Goal: Task Accomplishment & Management: Use online tool/utility

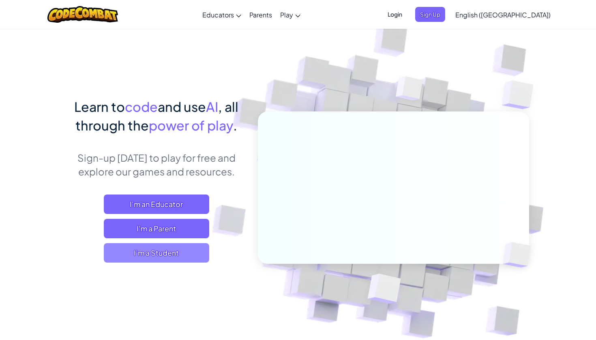
click at [164, 253] on span "I'm a Student" at bounding box center [156, 252] width 105 height 19
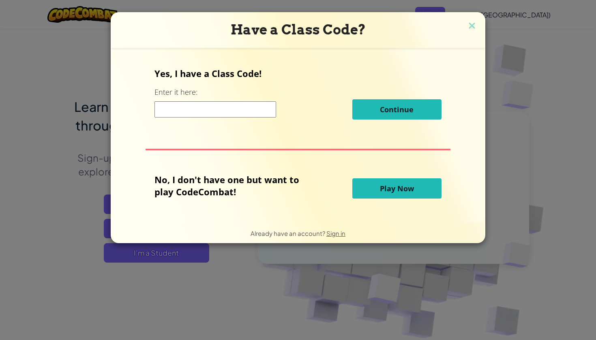
drag, startPoint x: 390, startPoint y: 188, endPoint x: 386, endPoint y: 187, distance: 4.1
click at [389, 188] on span "Play Now" at bounding box center [397, 189] width 34 height 10
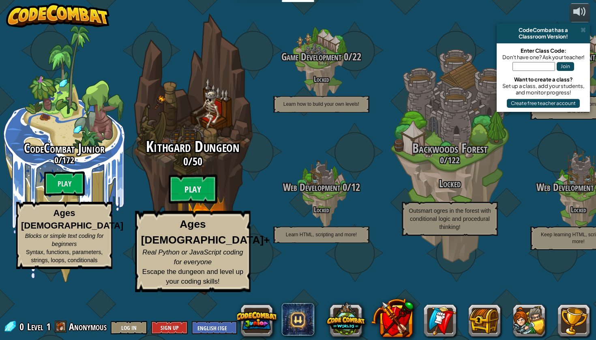
click at [197, 204] on btn "Play" at bounding box center [193, 189] width 49 height 29
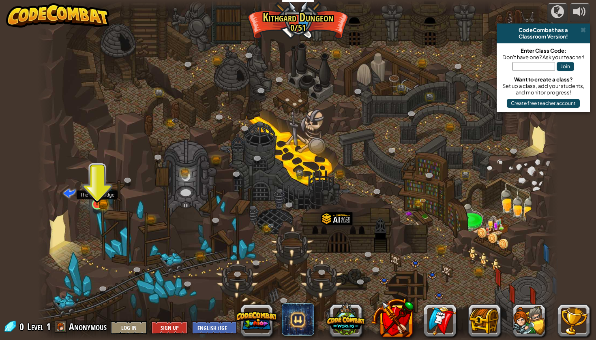
click at [101, 200] on img at bounding box center [96, 191] width 13 height 30
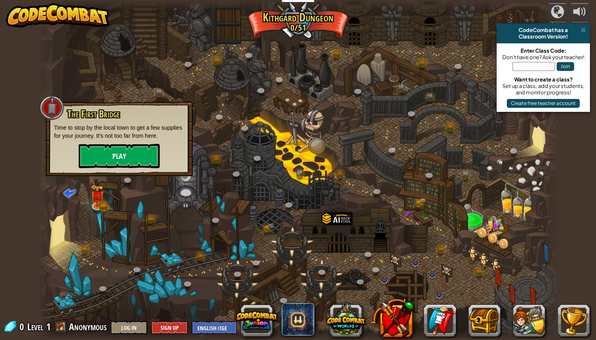
click at [126, 158] on button "Play" at bounding box center [119, 156] width 81 height 24
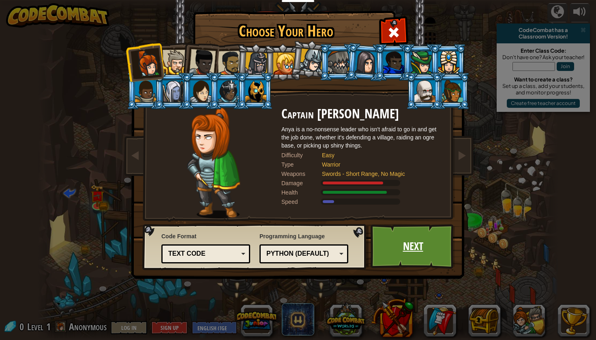
click at [415, 254] on link "Next" at bounding box center [413, 246] width 85 height 45
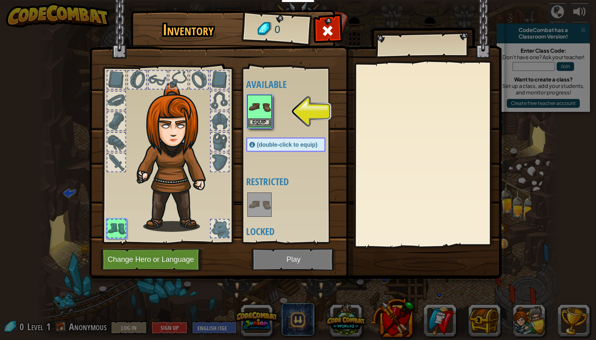
click at [256, 112] on img at bounding box center [259, 107] width 23 height 23
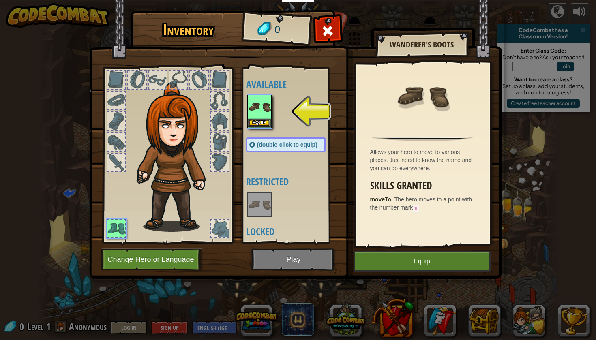
click at [428, 268] on button "Equip" at bounding box center [422, 262] width 137 height 20
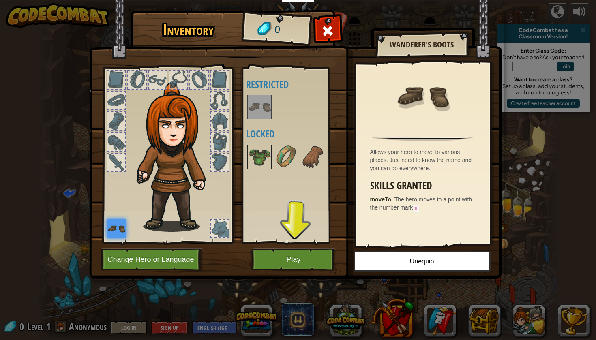
click at [302, 262] on button "Play" at bounding box center [294, 260] width 85 height 22
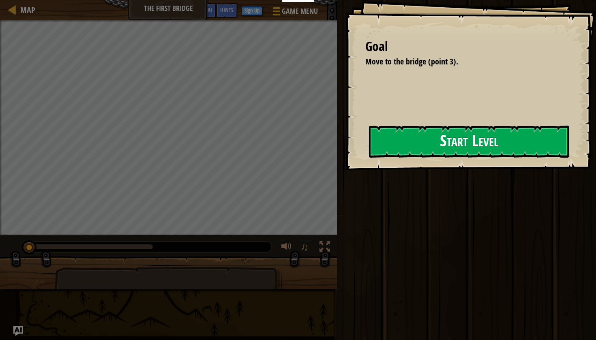
click at [423, 144] on button "Start Level" at bounding box center [469, 142] width 200 height 32
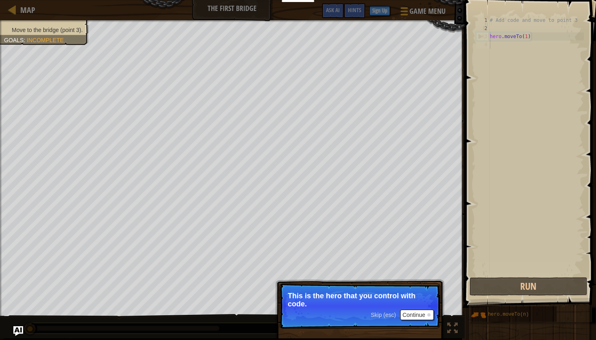
click at [408, 316] on button "Continue" at bounding box center [417, 315] width 34 height 11
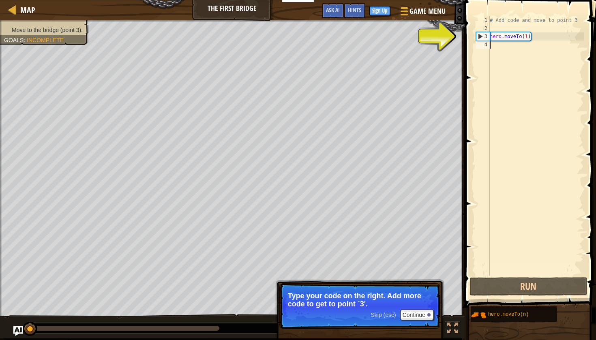
click at [507, 52] on div "# Add code and move to point 3 hero . moveTo ( 1 )" at bounding box center [536, 154] width 96 height 276
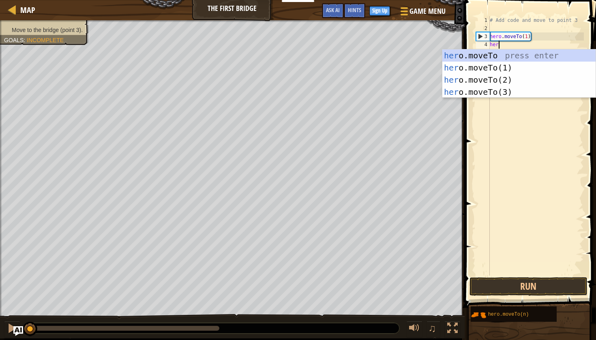
scroll to position [4, 0]
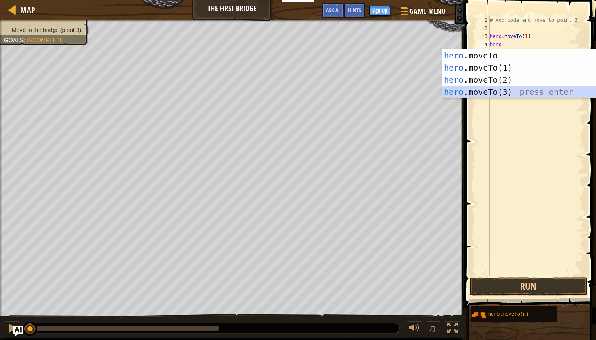
click at [497, 92] on div "hero .moveTo press enter hero .moveTo(1) press enter hero .moveTo(2) press ente…" at bounding box center [519, 85] width 153 height 73
type textarea "hero.moveTo(3)"
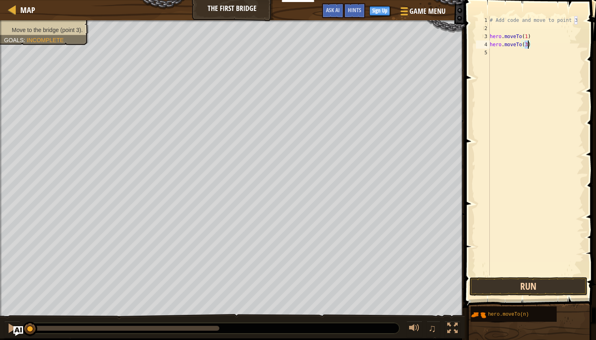
click at [529, 287] on button "Run" at bounding box center [529, 286] width 118 height 19
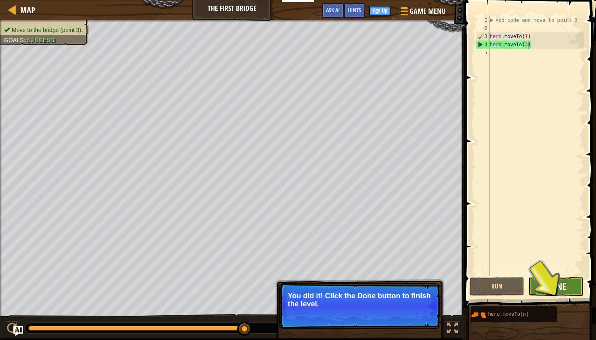
click at [563, 289] on span "Done" at bounding box center [556, 286] width 21 height 13
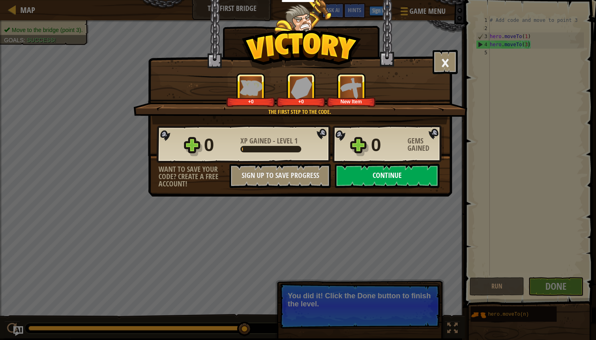
click at [372, 174] on button "Continue" at bounding box center [387, 176] width 105 height 24
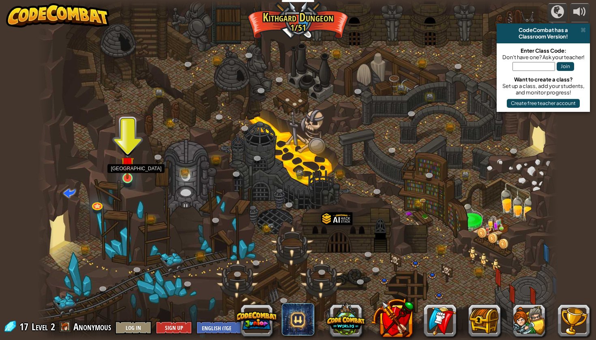
click at [127, 180] on div at bounding box center [128, 178] width 11 height 11
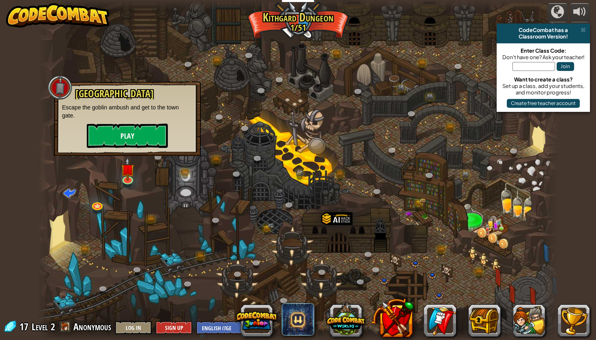
click at [140, 136] on button "Play" at bounding box center [127, 136] width 81 height 24
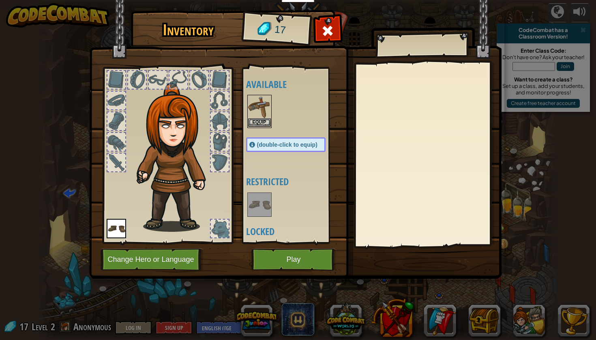
click at [262, 114] on img at bounding box center [259, 107] width 23 height 23
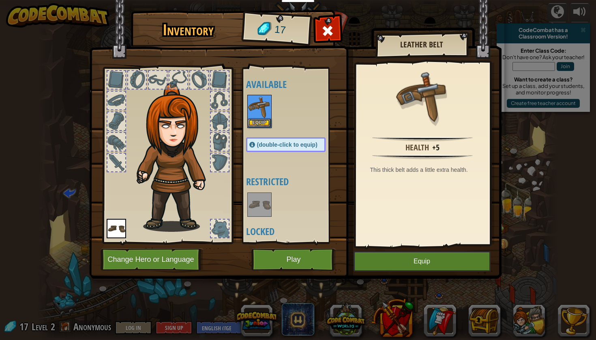
click at [413, 265] on button "Equip" at bounding box center [422, 262] width 137 height 20
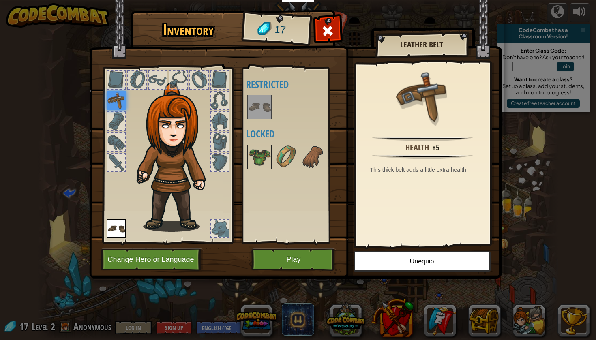
click at [304, 264] on button "Play" at bounding box center [294, 260] width 85 height 22
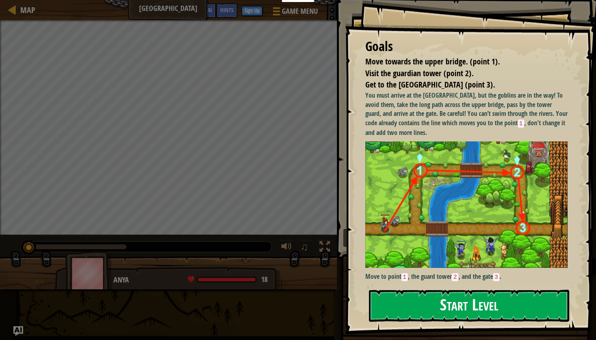
click at [477, 314] on button "Start Level" at bounding box center [469, 306] width 200 height 32
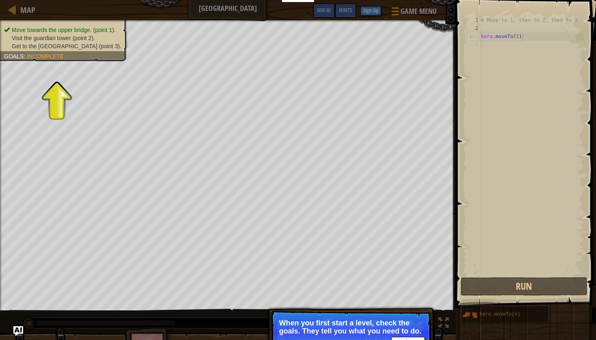
click at [360, 327] on p "When you first start a level, check the goals. They tell you what you need to d…" at bounding box center [351, 327] width 144 height 16
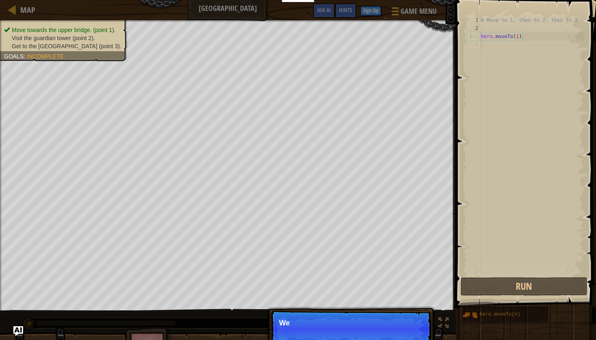
scroll to position [4, 0]
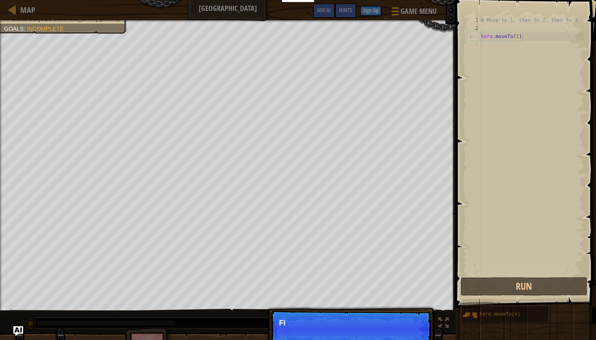
click at [400, 331] on p "Skip (esc) Continue Fi" at bounding box center [351, 329] width 161 height 37
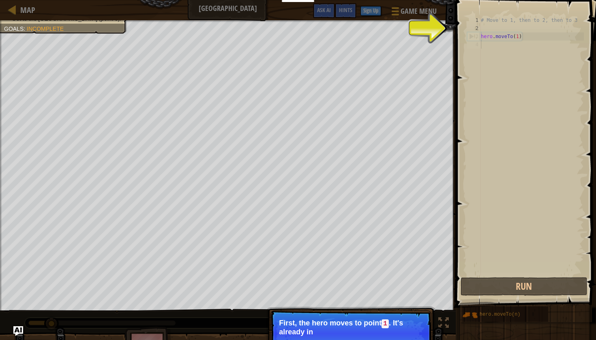
click at [536, 46] on div "# Move to 1, then to 2, then to 3 hero . moveTo ( 1 )" at bounding box center [531, 154] width 105 height 276
click at [531, 44] on div "# Move to 1, then to 2, then to 3 hero . moveTo ( 1 )" at bounding box center [531, 154] width 105 height 276
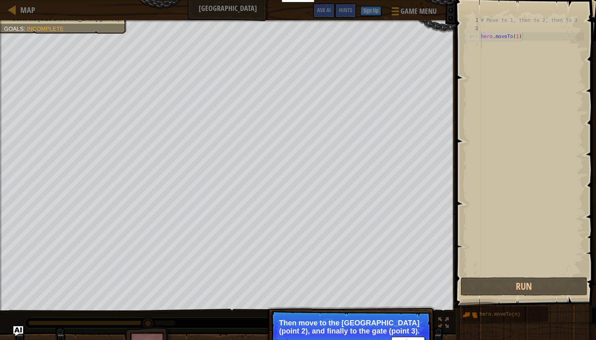
click at [406, 339] on button "Continue" at bounding box center [408, 342] width 34 height 11
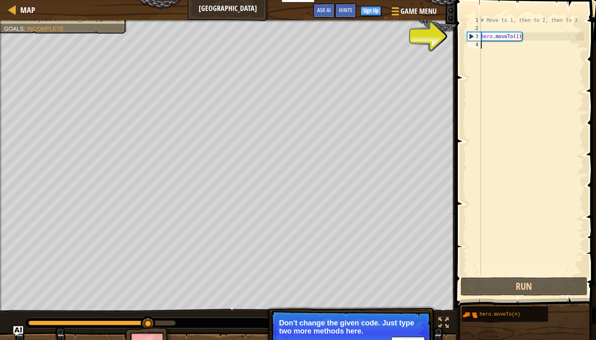
click at [496, 52] on div "# Move to 1, then to 2, then to 3 hero . moveTo ( 1 )" at bounding box center [531, 154] width 105 height 276
click at [409, 337] on button "Continue" at bounding box center [408, 342] width 34 height 11
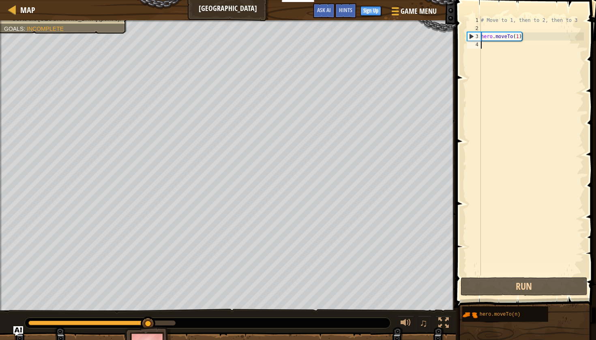
click at [502, 56] on div "# Move to 1, then to 2, then to 3 hero . moveTo ( 1 )" at bounding box center [531, 154] width 105 height 276
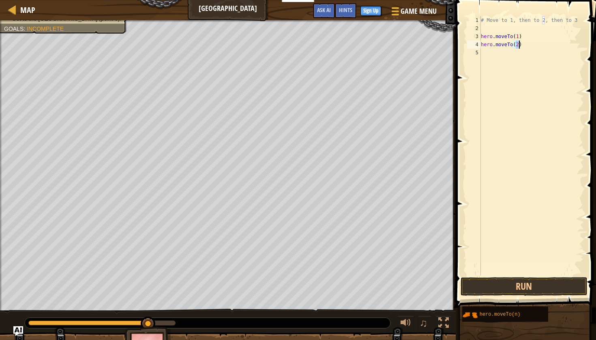
scroll to position [4, 3]
type textarea "hero.moveTo(2)"
type textarea "h"
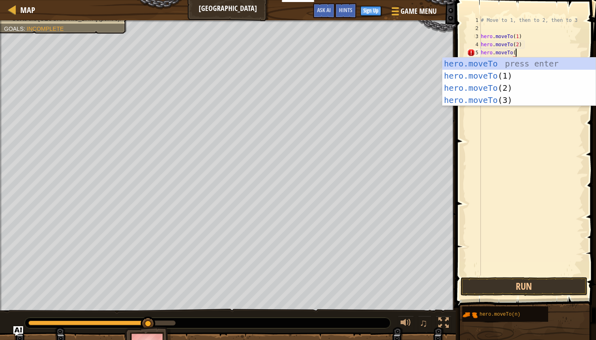
scroll to position [4, 3]
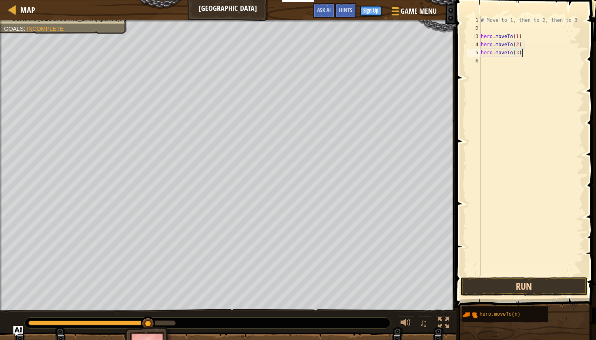
type textarea "hero.moveTo(3)"
click at [510, 285] on button "Run" at bounding box center [524, 286] width 127 height 19
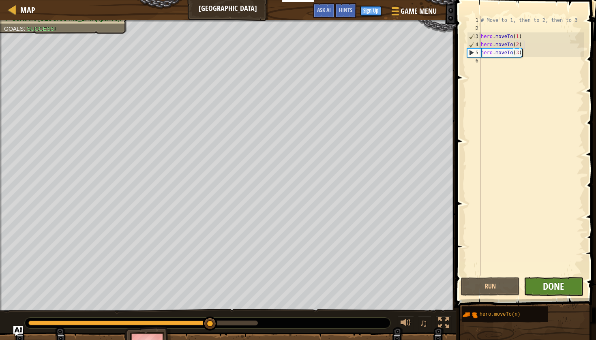
click at [544, 288] on span "Done" at bounding box center [553, 286] width 21 height 13
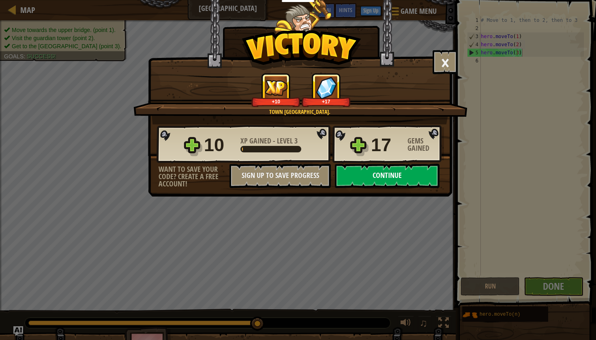
click at [389, 174] on button "Continue" at bounding box center [387, 176] width 105 height 24
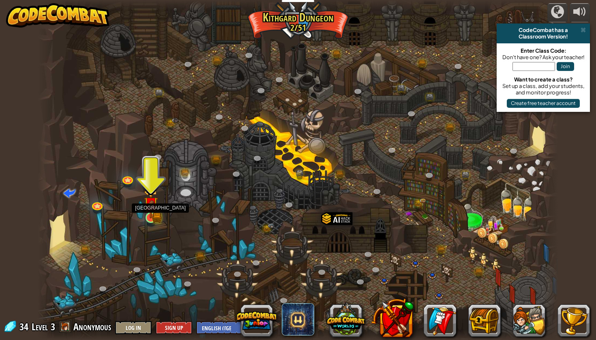
click at [159, 218] on link at bounding box center [151, 218] width 16 height 16
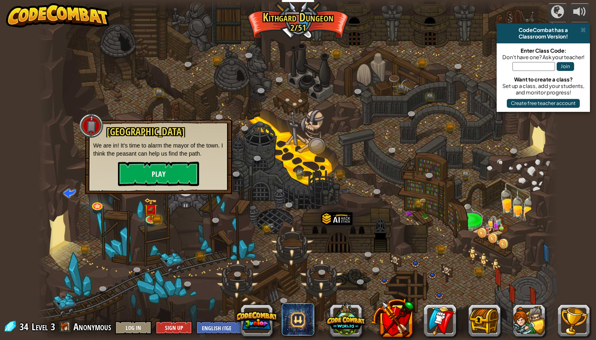
click at [173, 176] on button "Play" at bounding box center [158, 174] width 81 height 24
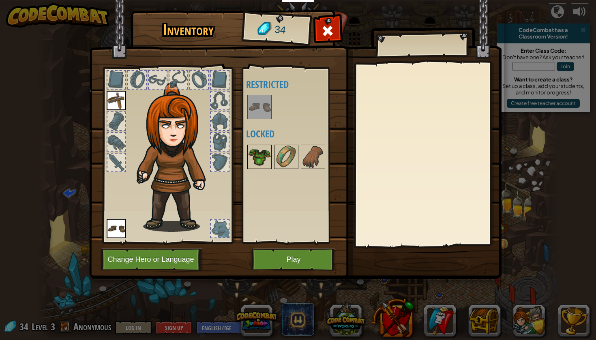
click at [254, 160] on img at bounding box center [259, 157] width 23 height 23
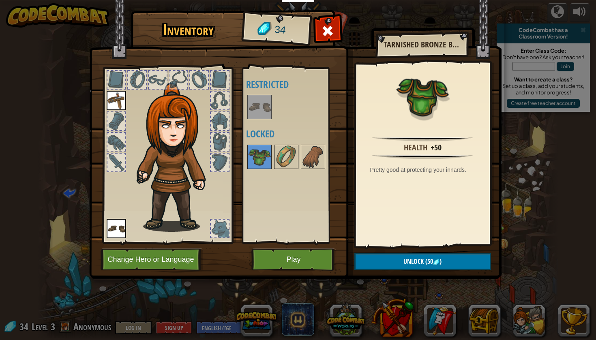
click at [307, 322] on div "Inventory 34 Available Equip (double-click to equip) Restricted Locked Tarnishe…" at bounding box center [298, 170] width 596 height 340
click at [289, 167] on img at bounding box center [286, 157] width 23 height 23
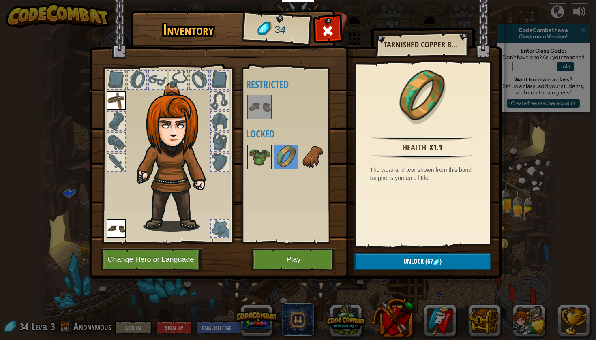
click at [307, 164] on img at bounding box center [313, 157] width 23 height 23
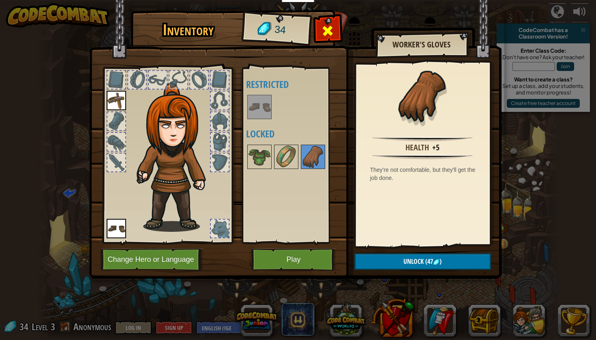
click at [328, 36] on span at bounding box center [327, 30] width 13 height 13
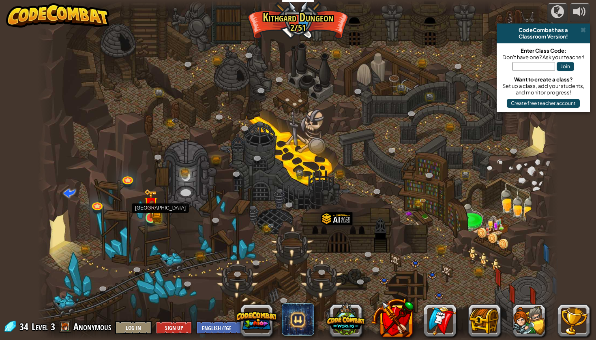
click at [151, 218] on img at bounding box center [150, 204] width 13 height 30
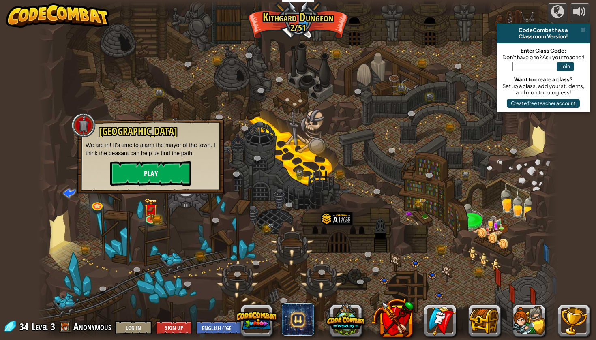
click at [148, 178] on button "Play" at bounding box center [150, 173] width 81 height 24
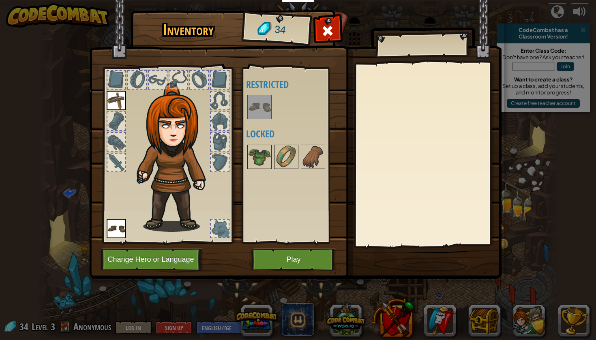
click at [279, 258] on button "Play" at bounding box center [294, 260] width 85 height 22
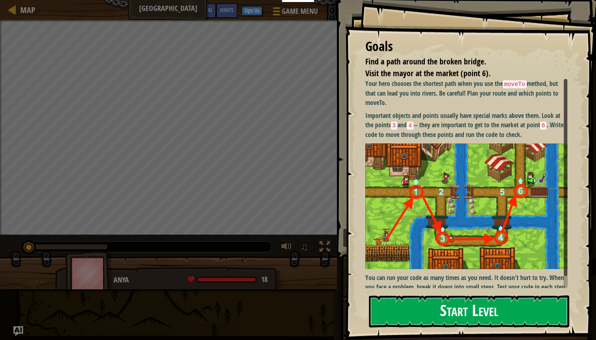
click at [419, 306] on button "Start Level" at bounding box center [469, 312] width 200 height 32
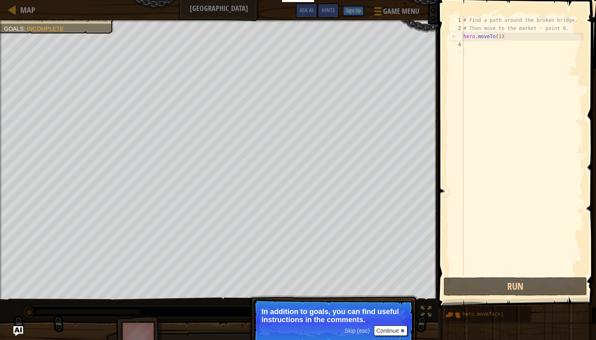
click at [393, 333] on button "Continue" at bounding box center [391, 331] width 34 height 11
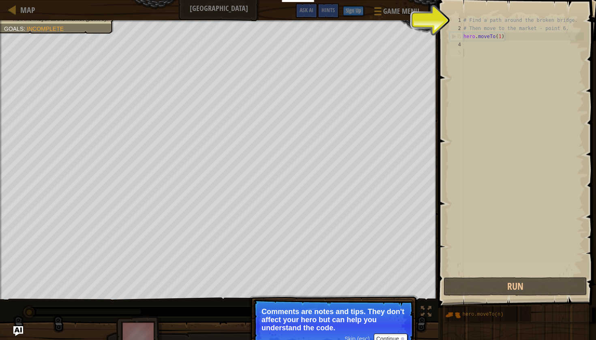
click at [478, 38] on div "# Find a path around the broken bridge. # Then move to the market - point 6. he…" at bounding box center [523, 154] width 122 height 276
type textarea "hero.moveTo(1)"
click at [465, 44] on div "# Find a path around the broken bridge. # Then move to the market - point 6. he…" at bounding box center [523, 154] width 122 height 276
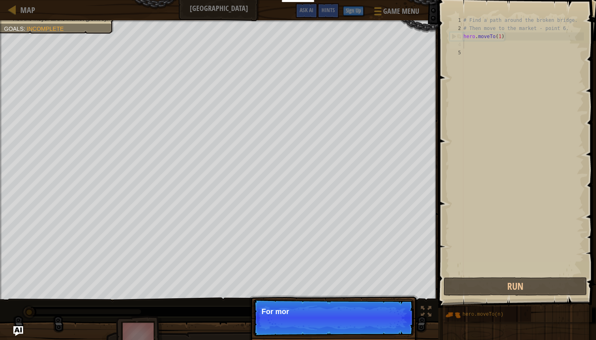
click at [396, 333] on p "Skip (esc) Continue For mor" at bounding box center [333, 317] width 161 height 37
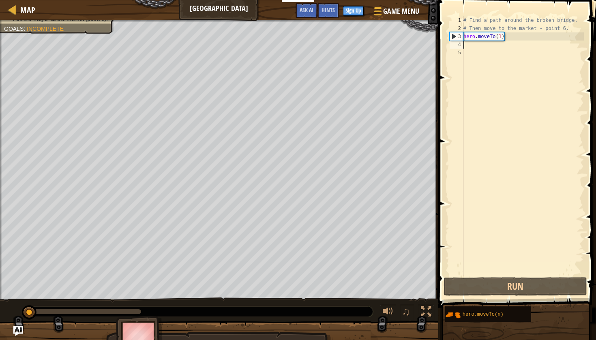
scroll to position [4, 0]
click at [461, 43] on div "4" at bounding box center [457, 45] width 14 height 8
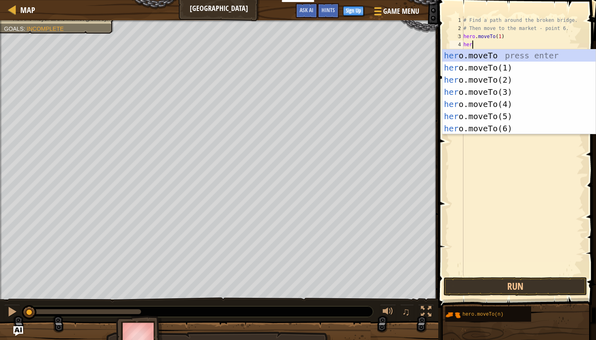
scroll to position [4, 0]
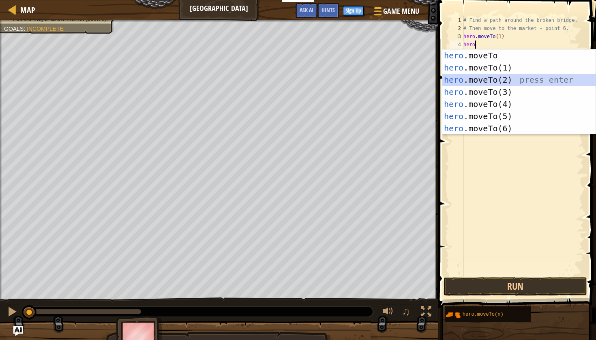
click at [507, 78] on div "hero .moveTo press enter hero .moveTo(1) press enter hero .moveTo(2) press ente…" at bounding box center [519, 104] width 153 height 110
type textarea "hero.moveTo(2)"
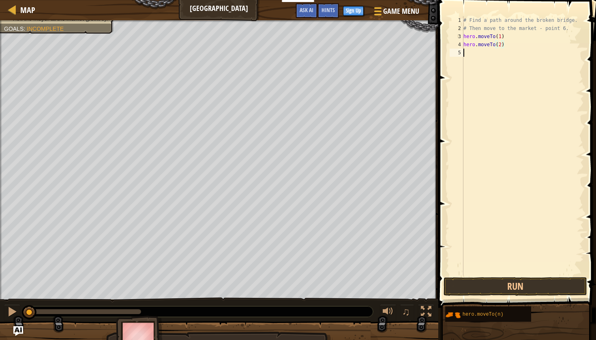
click at [460, 54] on div "5" at bounding box center [457, 53] width 14 height 8
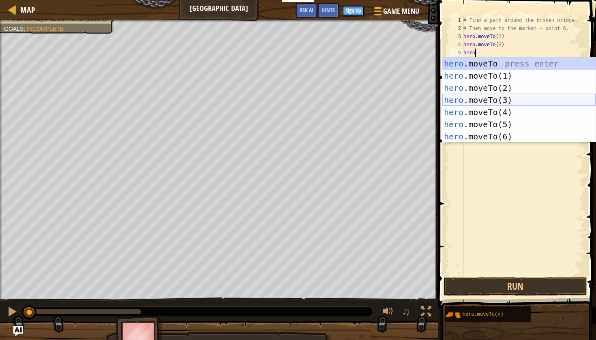
click at [497, 98] on div "hero .moveTo press enter hero .moveTo(1) press enter hero .moveTo(2) press ente…" at bounding box center [519, 113] width 153 height 110
type textarea "hero.moveTo(3)"
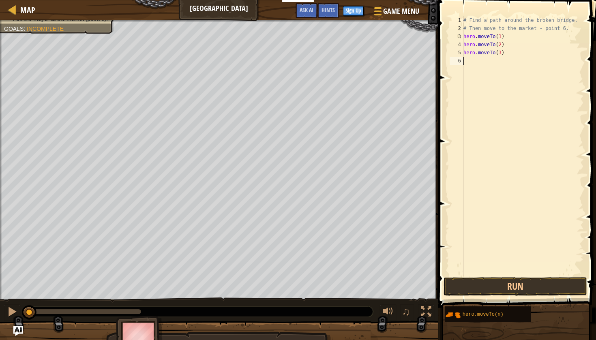
click at [461, 61] on div "6" at bounding box center [457, 61] width 14 height 8
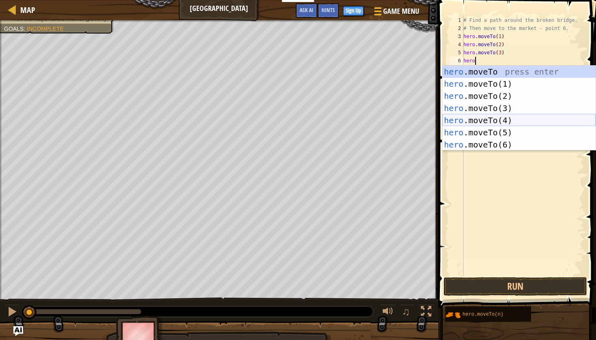
click at [488, 116] on div "hero .moveTo press enter hero .moveTo(1) press enter hero .moveTo(2) press ente…" at bounding box center [519, 121] width 153 height 110
type textarea "hero.moveTo(4)"
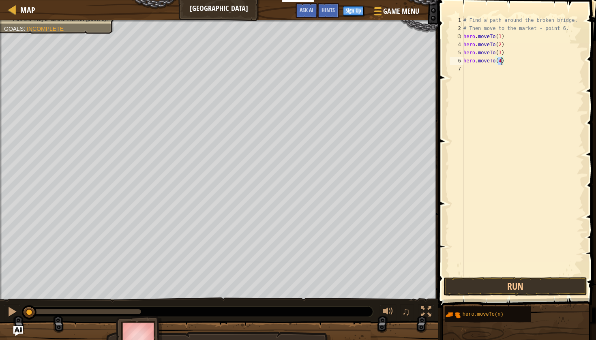
click at [464, 69] on div "# Find a path around the broken bridge. # Then move to the market - point 6. he…" at bounding box center [523, 154] width 122 height 276
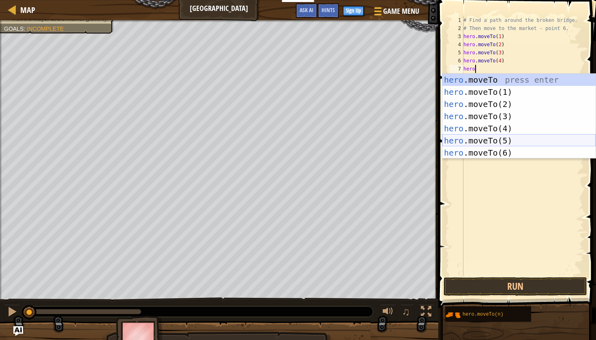
click at [487, 138] on div "hero .moveTo press enter hero .moveTo(1) press enter hero .moveTo(2) press ente…" at bounding box center [519, 129] width 153 height 110
type textarea "hero.moveTo(5)"
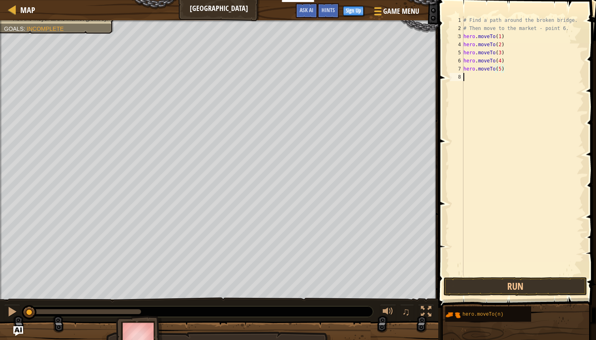
click at [462, 76] on div "8" at bounding box center [457, 77] width 14 height 8
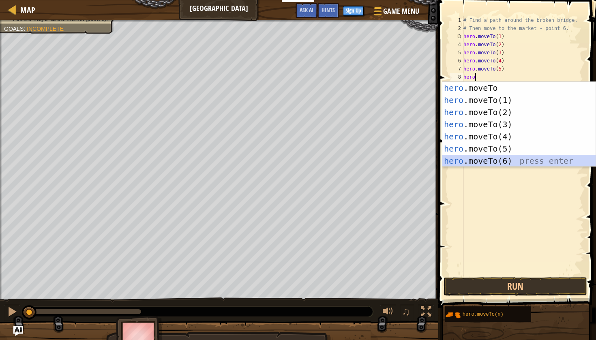
click at [494, 163] on div "hero .moveTo press enter hero .moveTo(1) press enter hero .moveTo(2) press ente…" at bounding box center [519, 137] width 153 height 110
type textarea "hero.moveTo(6)"
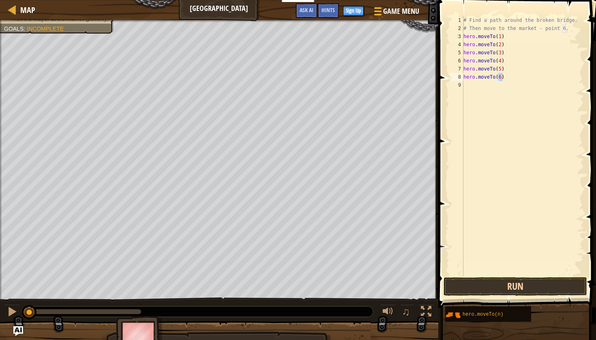
click at [469, 288] on button "Run" at bounding box center [516, 286] width 144 height 19
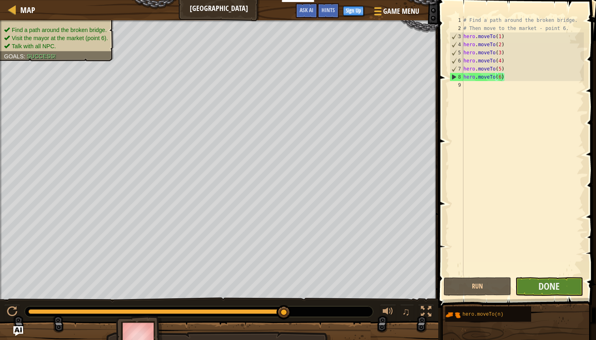
click at [536, 290] on button "Done" at bounding box center [550, 286] width 68 height 19
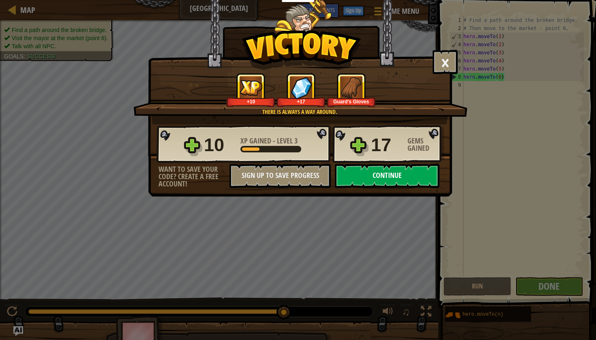
click at [415, 178] on button "Continue" at bounding box center [387, 176] width 105 height 24
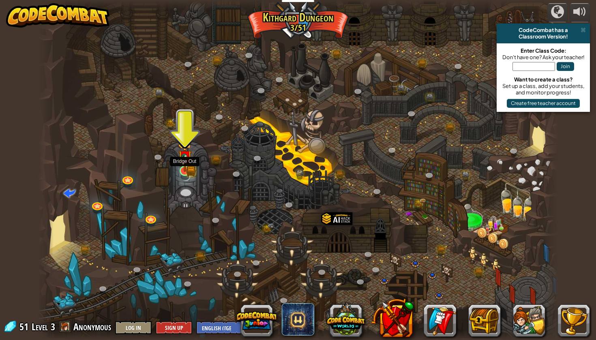
click at [183, 175] on link at bounding box center [185, 171] width 16 height 16
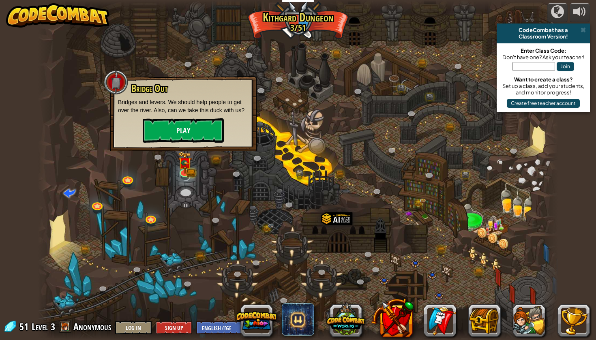
click at [195, 126] on button "Play" at bounding box center [183, 130] width 81 height 24
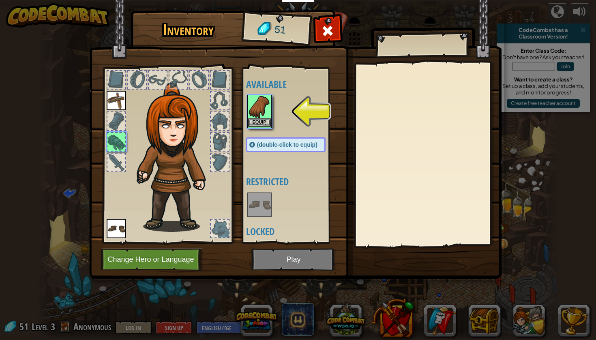
click at [251, 116] on img at bounding box center [259, 107] width 23 height 23
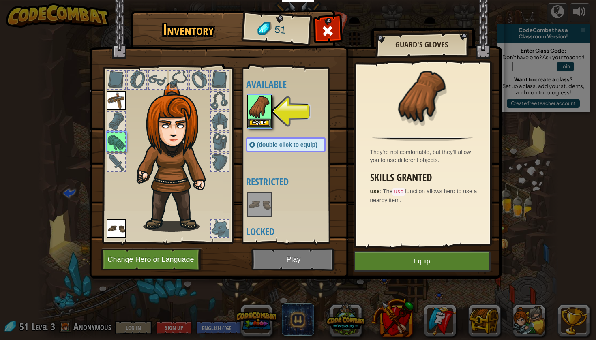
click at [445, 264] on button "Equip" at bounding box center [422, 262] width 137 height 20
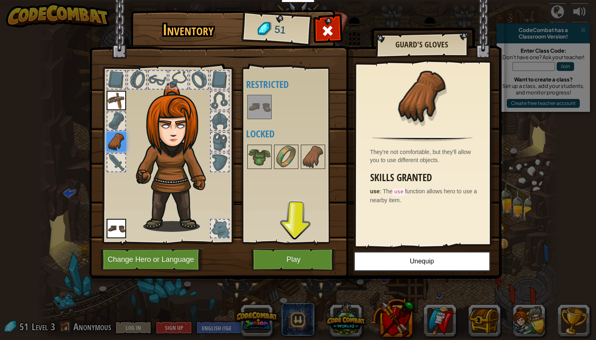
click at [284, 254] on button "Play" at bounding box center [294, 260] width 85 height 22
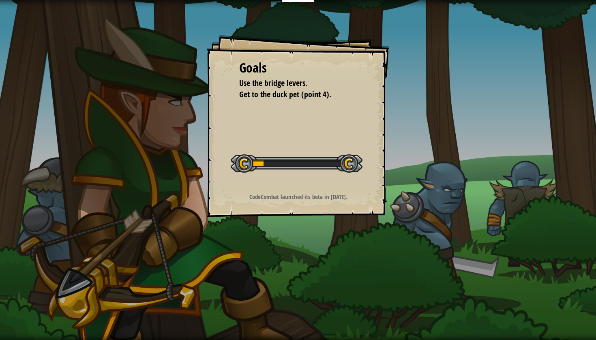
click at [291, 165] on div at bounding box center [297, 164] width 132 height 18
click at [353, 171] on div at bounding box center [297, 164] width 132 height 18
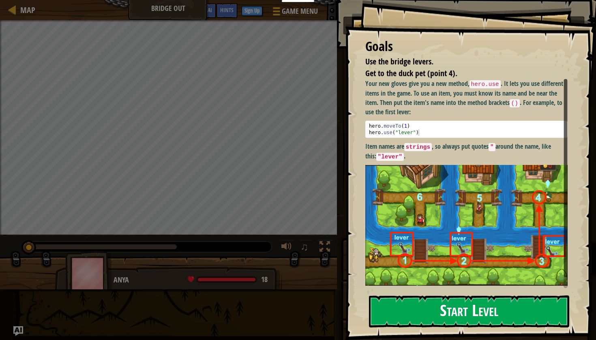
click at [451, 308] on button "Start Level" at bounding box center [469, 312] width 200 height 32
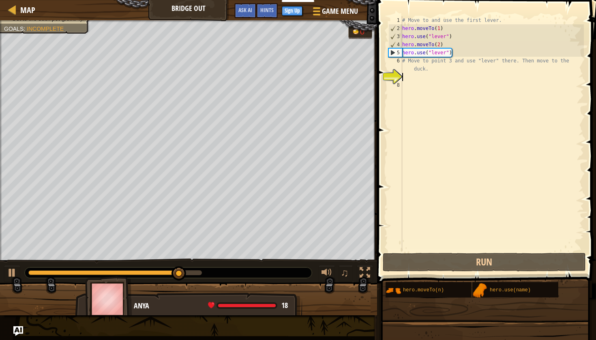
click at [404, 78] on div "# Move to and use the first lever. hero . moveTo ( 1 ) hero . use ( "lever" ) h…" at bounding box center [492, 142] width 183 height 252
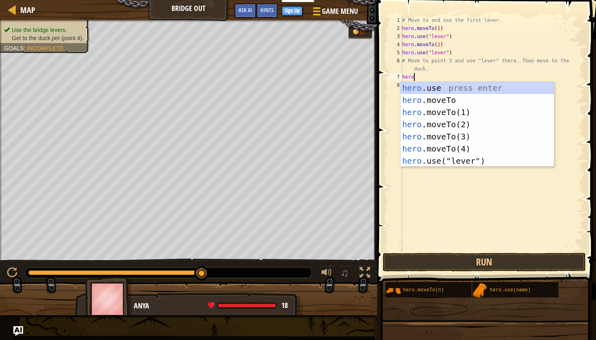
scroll to position [4, 0]
click at [440, 135] on div "hero .use press enter hero .moveTo press enter hero .moveTo(1) press enter hero…" at bounding box center [477, 137] width 153 height 110
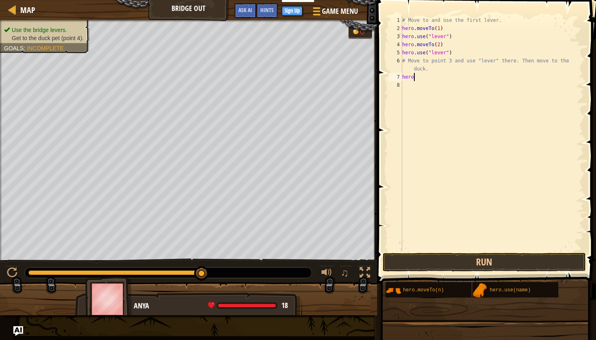
type textarea "hero.moveTo(3)"
click at [404, 84] on div "# Move to and use the first lever. hero . moveTo ( 1 ) hero . use ( "lever" ) h…" at bounding box center [492, 142] width 183 height 252
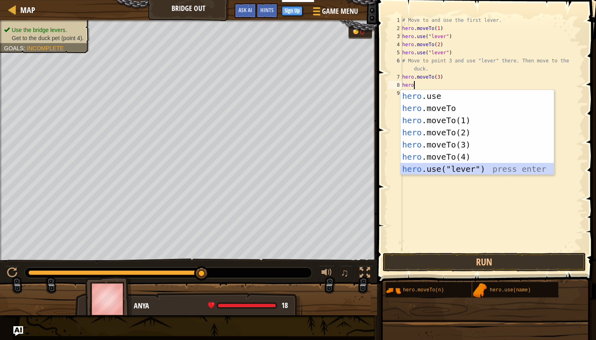
click at [441, 170] on div "hero .use press enter hero .moveTo press enter hero .moveTo(1) press enter hero…" at bounding box center [477, 145] width 153 height 110
type textarea "hero.use("lever")"
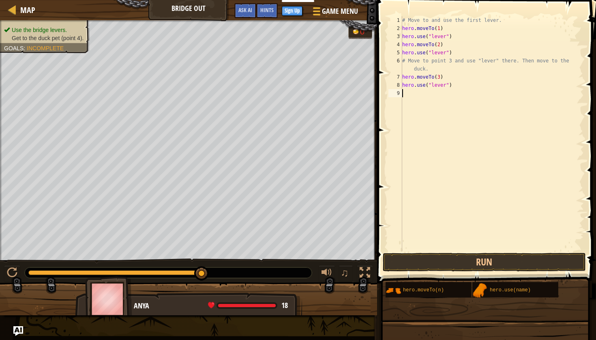
click at [401, 93] on div "9" at bounding box center [396, 93] width 14 height 8
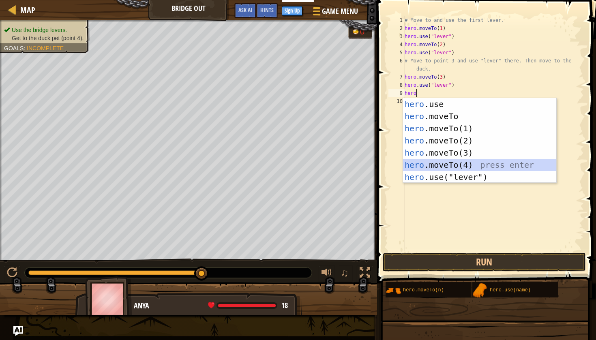
click at [433, 159] on div "hero .use press enter hero .moveTo press enter hero .moveTo(1) press enter hero…" at bounding box center [479, 153] width 153 height 110
type textarea "hero.moveTo(4)"
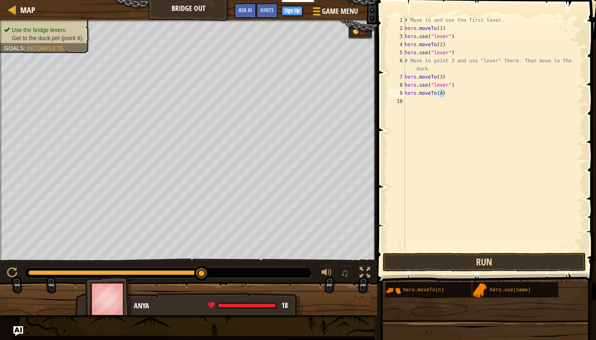
click at [442, 262] on button "Run" at bounding box center [484, 262] width 203 height 19
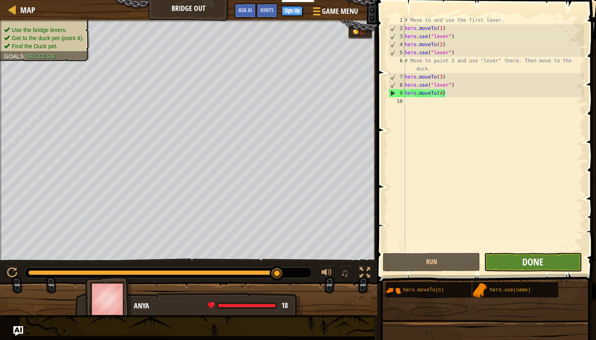
click at [544, 260] on button "Done" at bounding box center [532, 262] width 97 height 19
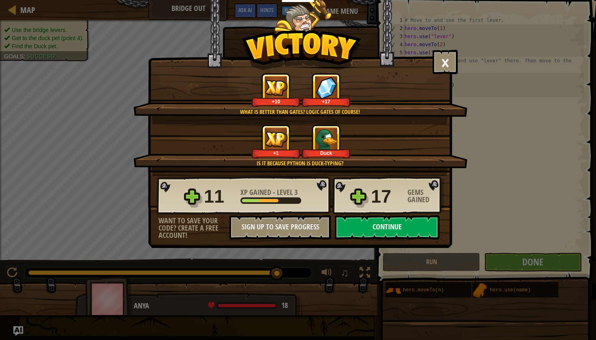
click at [371, 223] on button "Continue" at bounding box center [387, 227] width 105 height 24
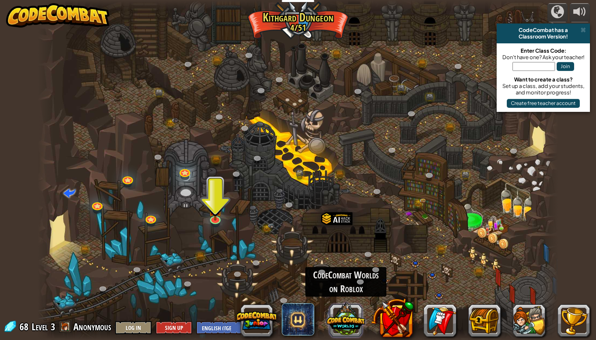
click at [344, 314] on button at bounding box center [346, 319] width 39 height 39
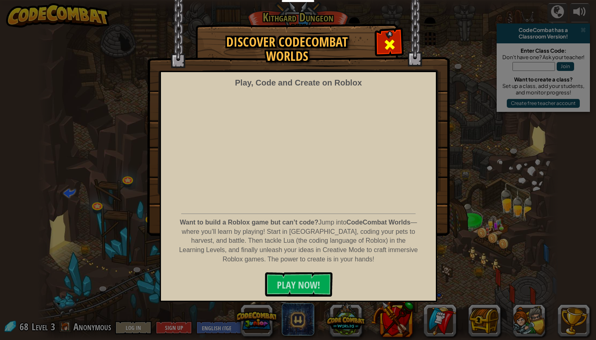
click at [389, 46] on span at bounding box center [389, 44] width 13 height 13
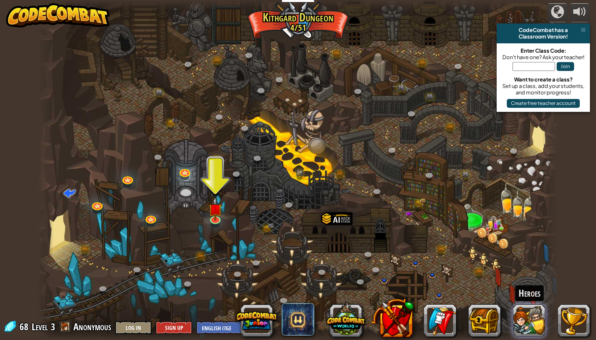
click at [533, 336] on button at bounding box center [529, 321] width 32 height 32
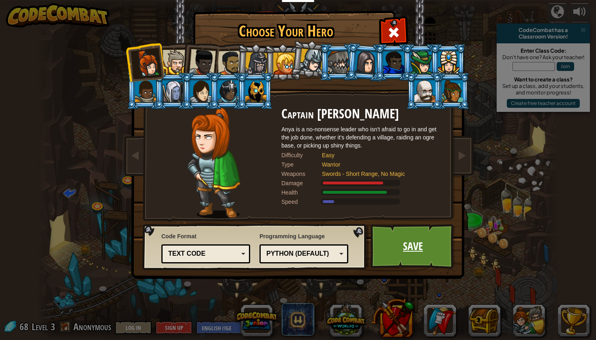
click at [427, 247] on link "Save" at bounding box center [413, 246] width 85 height 45
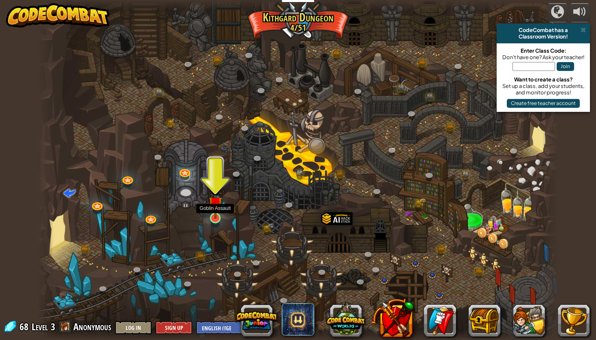
click at [216, 217] on img at bounding box center [215, 203] width 13 height 31
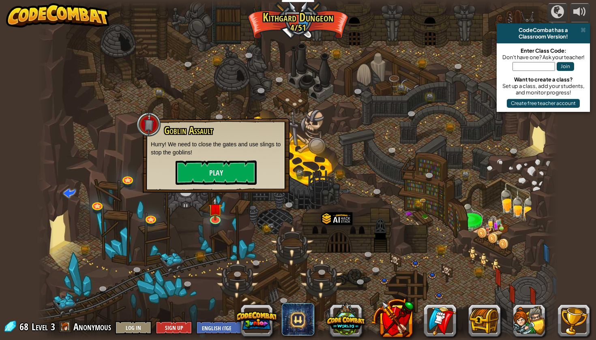
click at [257, 222] on div at bounding box center [298, 170] width 521 height 340
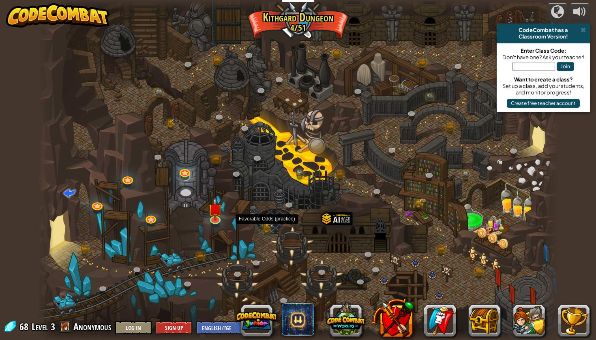
click at [266, 233] on link at bounding box center [268, 230] width 16 height 16
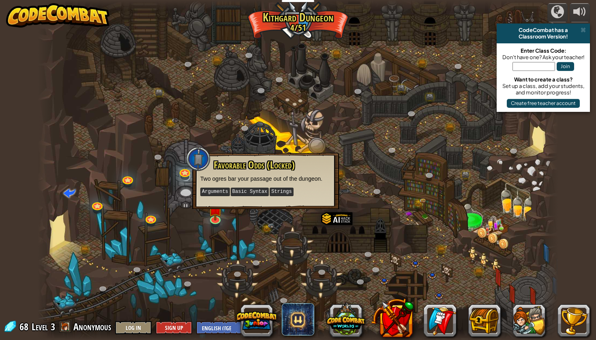
click at [264, 243] on div at bounding box center [298, 170] width 521 height 340
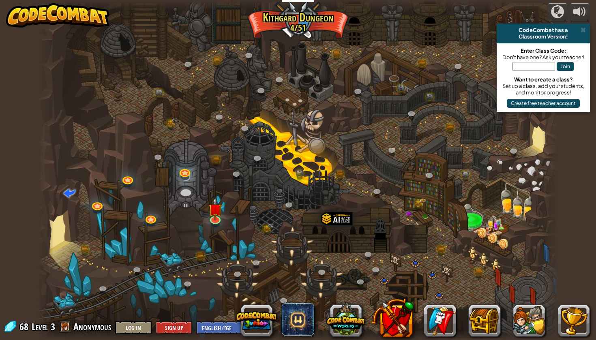
click at [402, 289] on div at bounding box center [298, 170] width 521 height 340
click at [330, 221] on div at bounding box center [337, 231] width 32 height 41
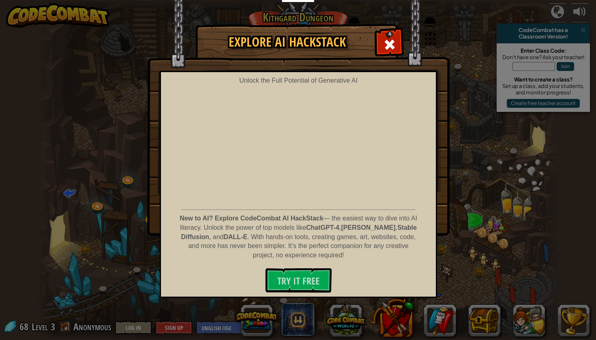
click at [463, 130] on div "Explore AI HackStack Unlock the Full Potential of Generative AI New to AI? Expl…" at bounding box center [298, 129] width 596 height 211
click at [400, 44] on div at bounding box center [390, 44] width 26 height 26
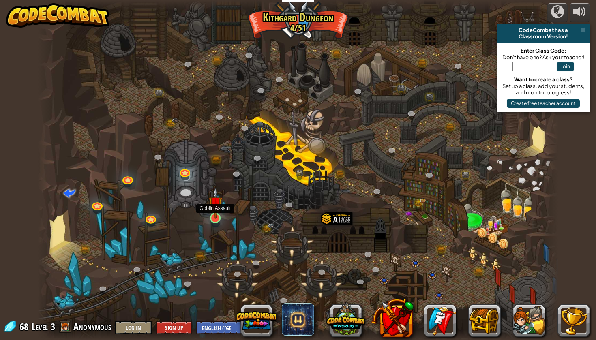
click at [215, 223] on link at bounding box center [215, 218] width 16 height 16
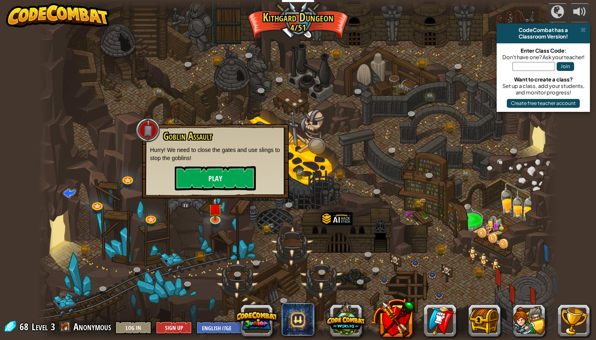
click at [227, 169] on button "Play" at bounding box center [215, 178] width 81 height 24
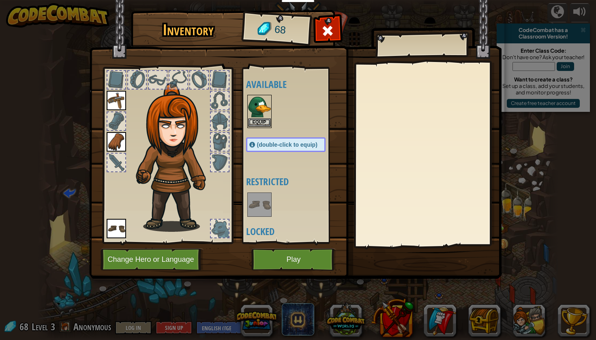
click at [251, 121] on button "Equip" at bounding box center [259, 122] width 23 height 9
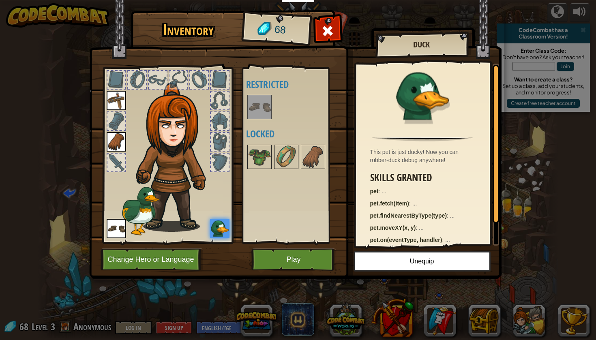
click at [316, 256] on button "Play" at bounding box center [294, 260] width 85 height 22
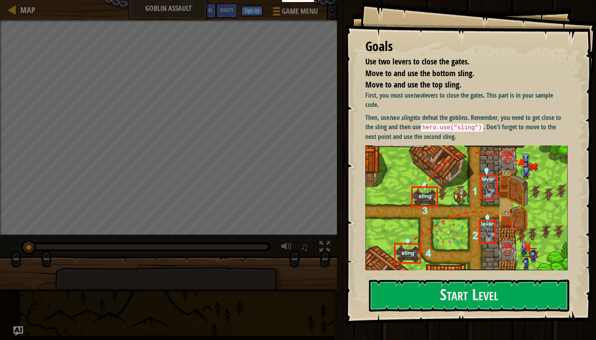
click at [472, 334] on div at bounding box center [469, 329] width 200 height 18
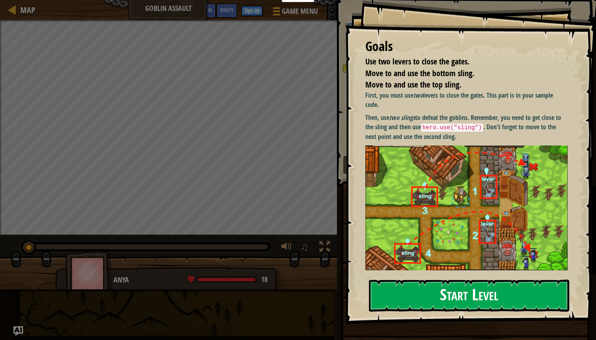
click at [470, 308] on button "Start Level" at bounding box center [469, 296] width 200 height 32
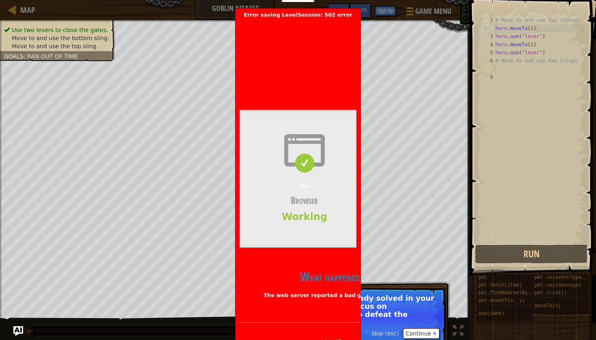
click at [423, 329] on button "Continue" at bounding box center [421, 334] width 37 height 11
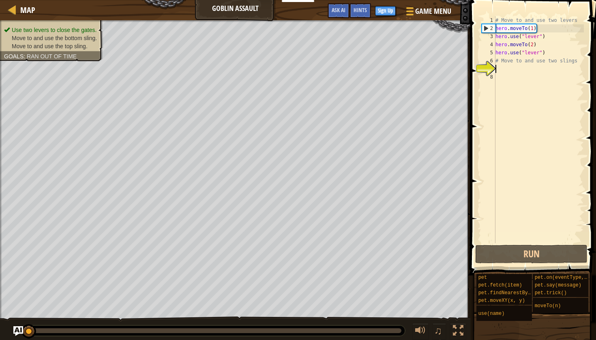
click at [499, 71] on div "# Move to and use two levers hero . moveTo ( 1 ) hero . use ( "lever" ) hero . …" at bounding box center [539, 137] width 90 height 243
click at [498, 69] on div "# Move to and use two levers hero . moveTo ( 1 ) hero . use ( "lever" ) hero . …" at bounding box center [539, 137] width 90 height 243
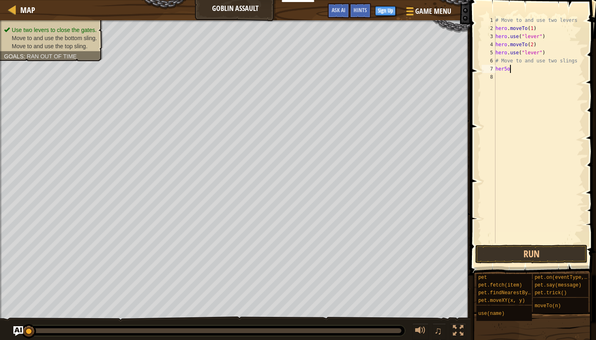
scroll to position [4, 0]
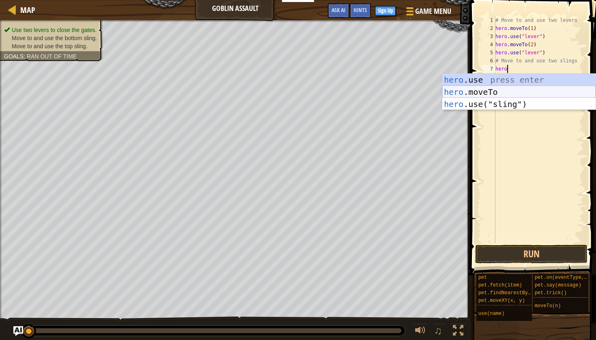
click at [500, 91] on div "hero .use press enter hero .moveTo press enter hero .use("sling") press enter" at bounding box center [519, 104] width 153 height 61
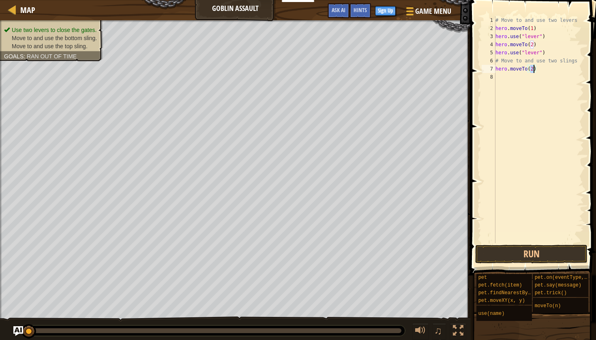
click at [531, 70] on div "# Move to and use two levers hero . moveTo ( 1 ) hero . use ( "lever" ) hero . …" at bounding box center [539, 129] width 90 height 227
click at [533, 69] on div "# Move to and use two levers hero . moveTo ( 1 ) hero . use ( "lever" ) hero . …" at bounding box center [539, 137] width 90 height 243
type textarea "hero.moveTo(3)"
click at [537, 70] on div "# Move to and use two levers hero . moveTo ( 1 ) hero . use ( "lever" ) hero . …" at bounding box center [539, 137] width 90 height 243
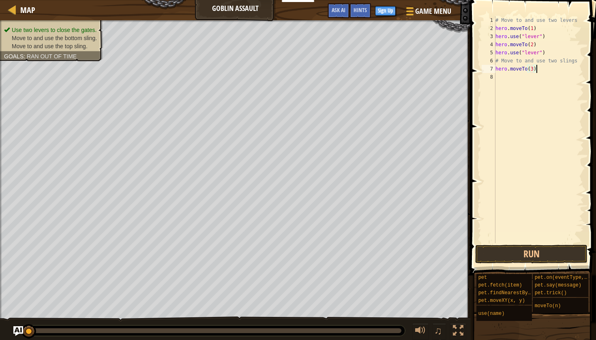
click at [495, 76] on div "8" at bounding box center [489, 77] width 14 height 8
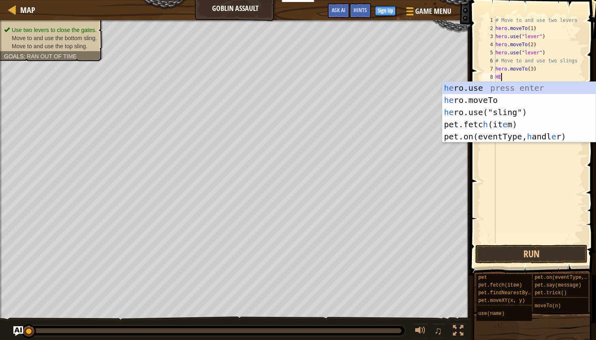
scroll to position [4, 0]
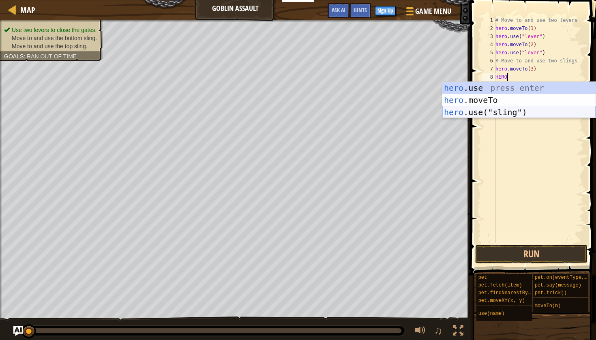
click at [476, 112] on div "hero .use press enter hero .moveTo press enter hero .use("sling") press enter" at bounding box center [519, 112] width 153 height 61
type textarea "hero.use("sling")"
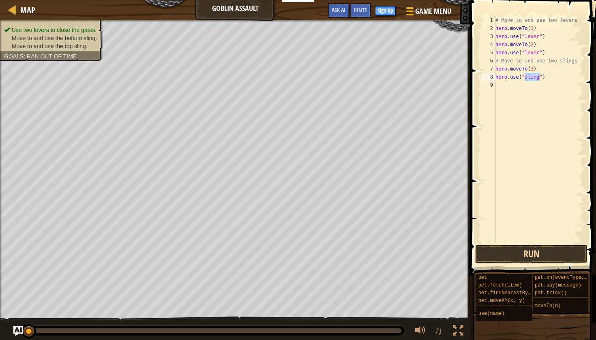
click at [518, 256] on button "Run" at bounding box center [531, 254] width 112 height 19
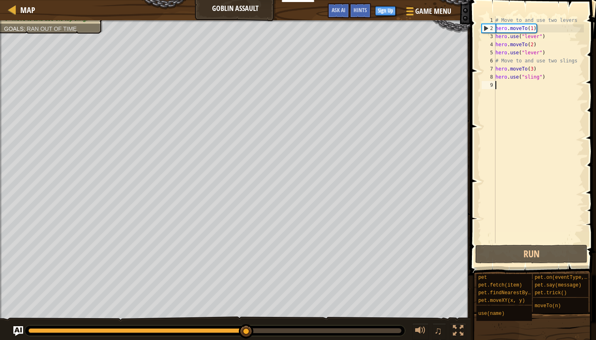
click at [498, 84] on div "# Move to and use two levers hero . moveTo ( 1 ) hero . use ( "lever" ) hero . …" at bounding box center [539, 137] width 90 height 243
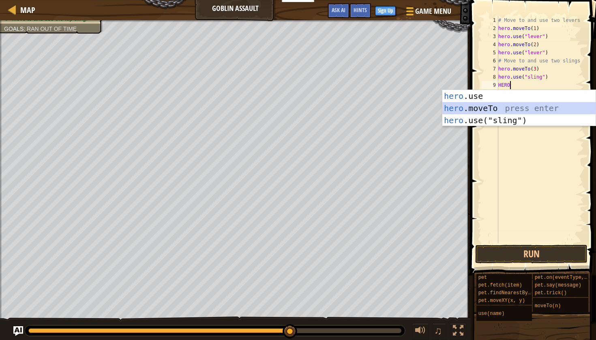
click at [480, 106] on div "hero .use press enter hero .moveTo press enter hero .use("sling") press enter" at bounding box center [519, 120] width 153 height 61
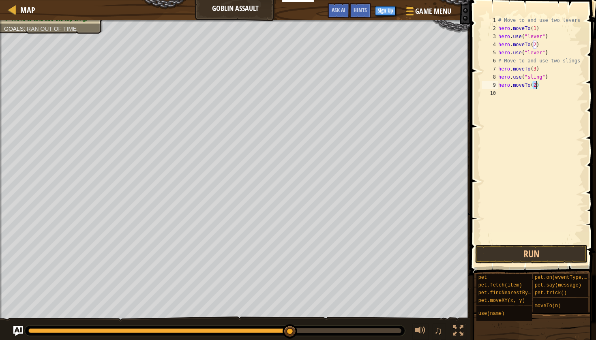
click at [535, 86] on div "# Move to and use two levers hero . moveTo ( 1 ) hero . use ( "lever" ) hero . …" at bounding box center [541, 137] width 88 height 243
type textarea "hero.moveTo(4)"
click at [497, 92] on div "10" at bounding box center [490, 93] width 17 height 8
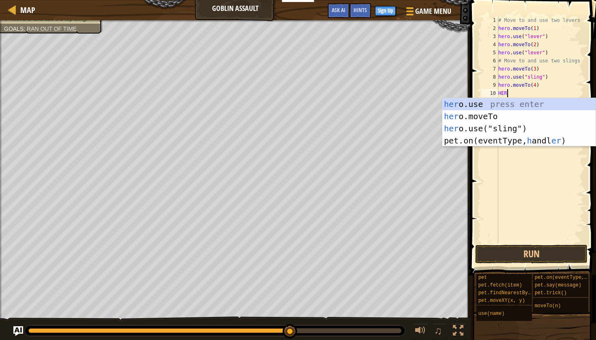
scroll to position [4, 0]
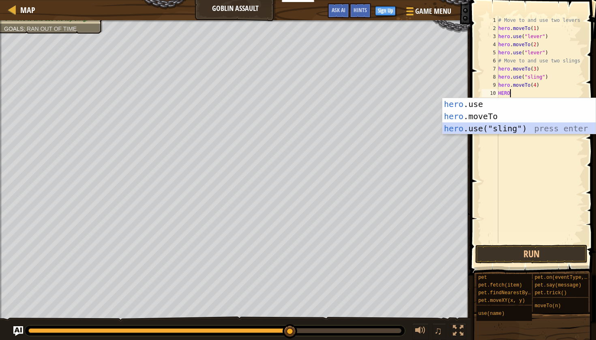
click at [488, 130] on div "hero .use press enter hero .moveTo press enter hero .use("sling") press enter" at bounding box center [519, 128] width 153 height 61
type textarea "hero.use("sling")"
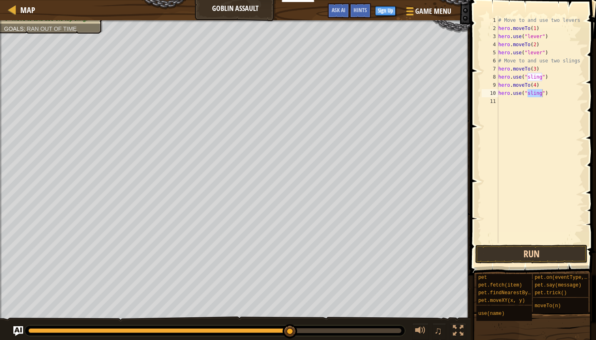
click at [517, 249] on button "Run" at bounding box center [531, 254] width 112 height 19
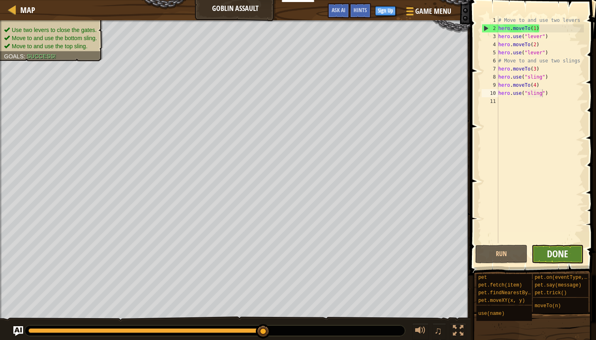
click at [559, 256] on span "Done" at bounding box center [557, 253] width 21 height 13
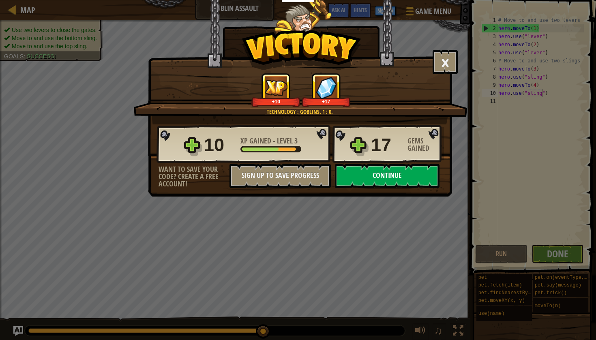
click at [432, 172] on button "Continue" at bounding box center [387, 176] width 105 height 24
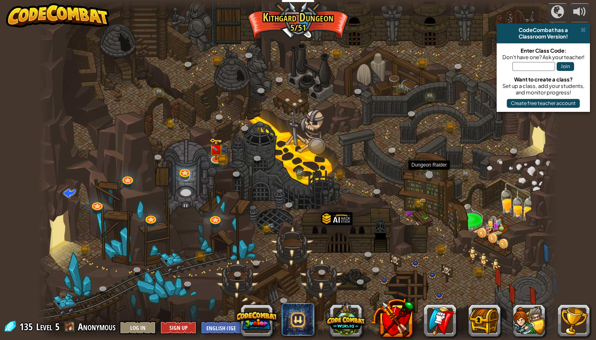
click at [426, 174] on link at bounding box center [431, 176] width 16 height 16
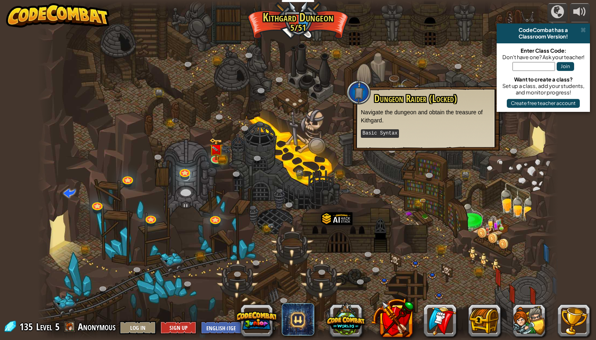
click at [434, 278] on div at bounding box center [298, 170] width 521 height 340
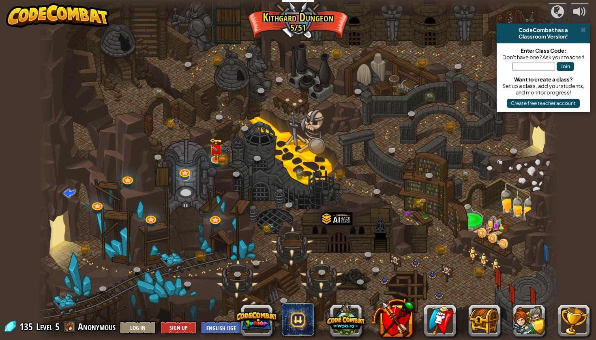
click at [434, 277] on div at bounding box center [298, 170] width 521 height 340
click at [415, 264] on div at bounding box center [298, 170] width 521 height 340
click at [384, 285] on div at bounding box center [298, 170] width 521 height 340
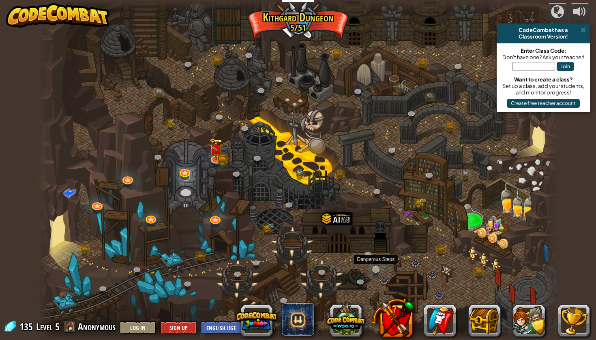
click at [376, 267] on link at bounding box center [377, 271] width 16 height 16
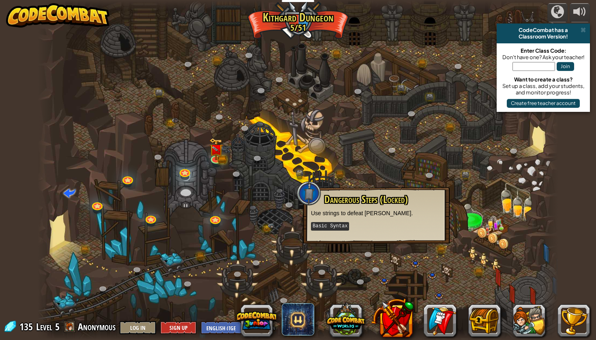
click at [332, 269] on div at bounding box center [298, 170] width 521 height 340
